Goal: Task Accomplishment & Management: Manage account settings

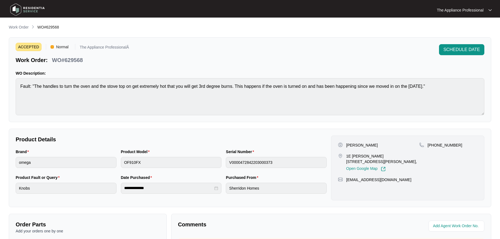
scroll to position [115, 0]
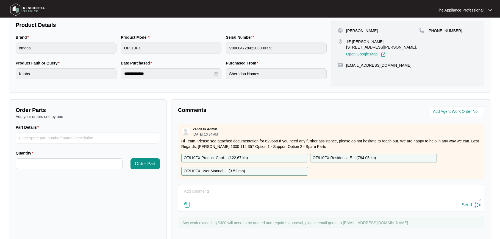
click at [14, 12] on img at bounding box center [27, 9] width 38 height 16
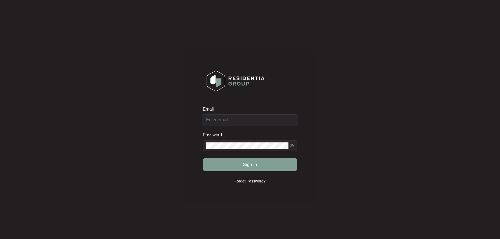
type input "[EMAIL_ADDRESS][DOMAIN_NAME]"
click at [237, 163] on button "Sign in" at bounding box center [250, 164] width 94 height 13
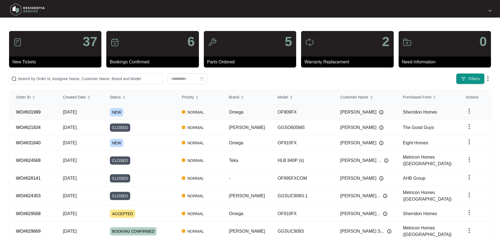
click at [119, 113] on span "NEW" at bounding box center [116, 112] width 13 height 8
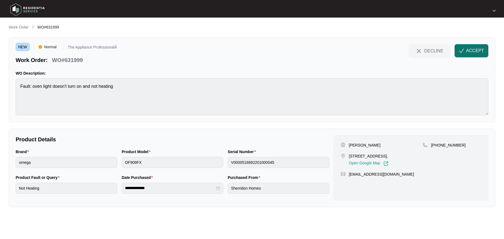
click at [469, 53] on span "ACCEPT" at bounding box center [475, 51] width 18 height 7
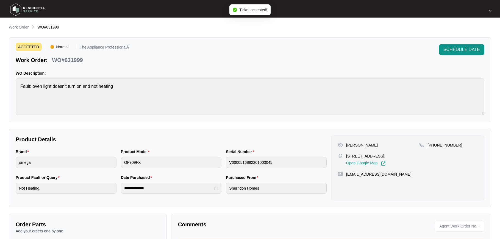
click at [17, 12] on img at bounding box center [27, 9] width 38 height 16
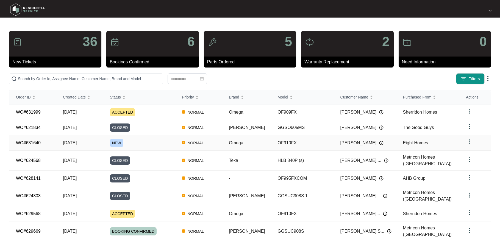
click at [77, 142] on span "[DATE]" at bounding box center [70, 143] width 14 height 5
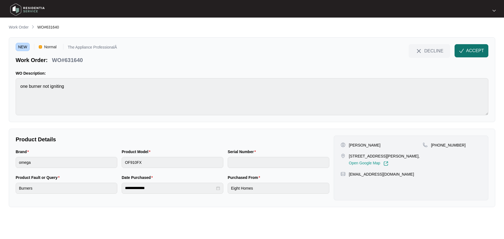
click at [470, 52] on span "ACCEPT" at bounding box center [475, 51] width 18 height 7
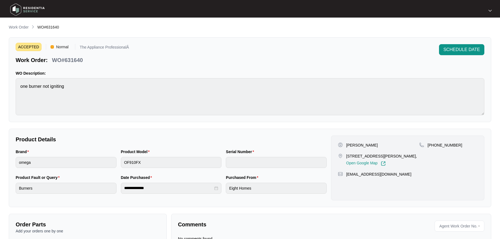
click at [18, 8] on img at bounding box center [27, 9] width 38 height 16
